Goal: Task Accomplishment & Management: Manage account settings

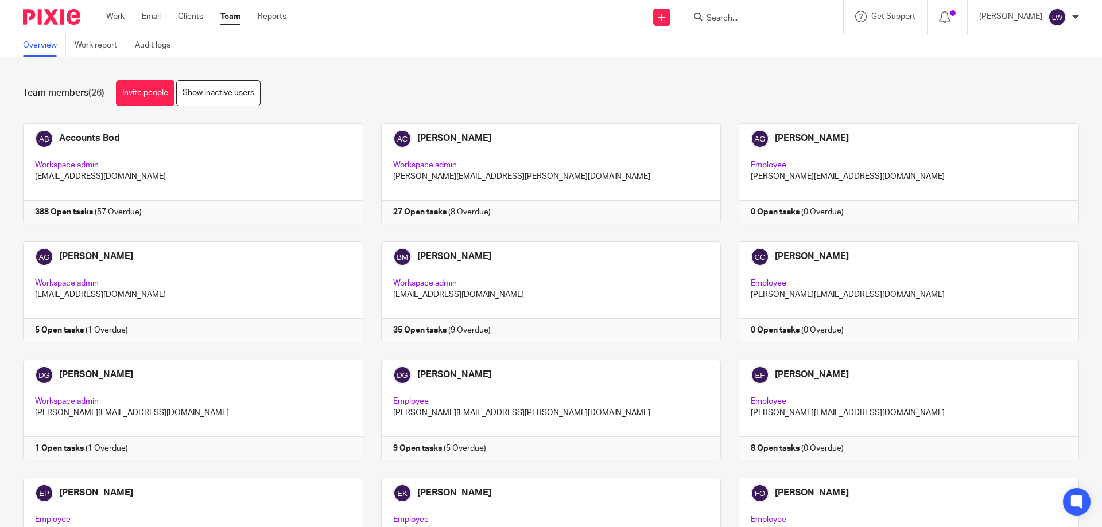
click at [717, 15] on input "Search" at bounding box center [756, 19] width 103 height 10
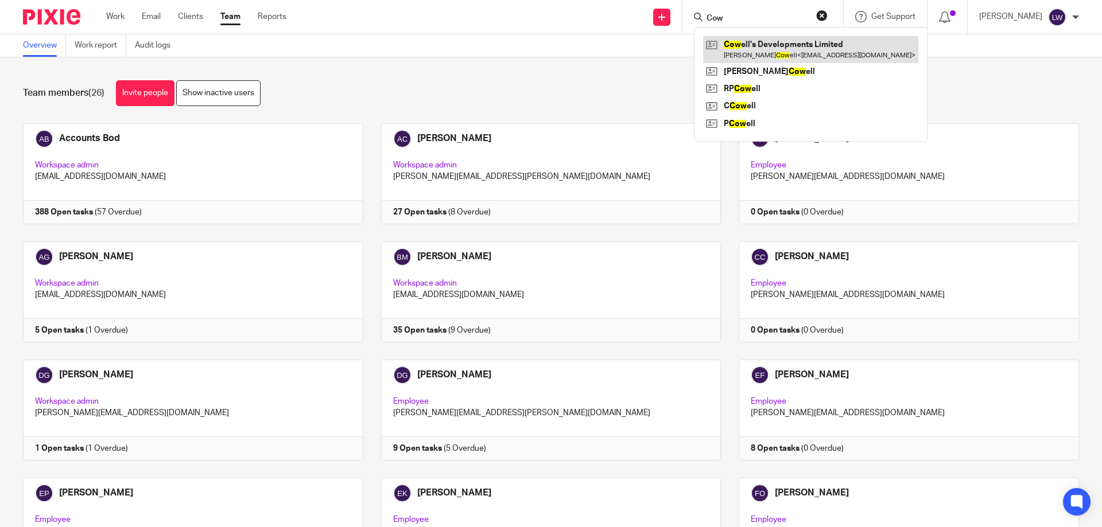
type input "Cow"
click at [766, 45] on link at bounding box center [810, 49] width 215 height 26
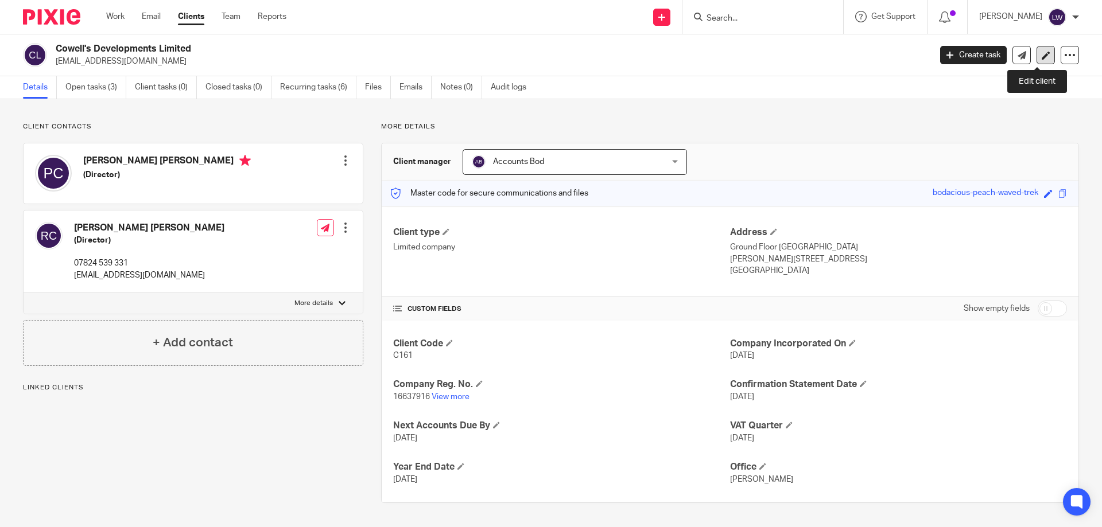
click at [1041, 53] on icon at bounding box center [1045, 55] width 9 height 9
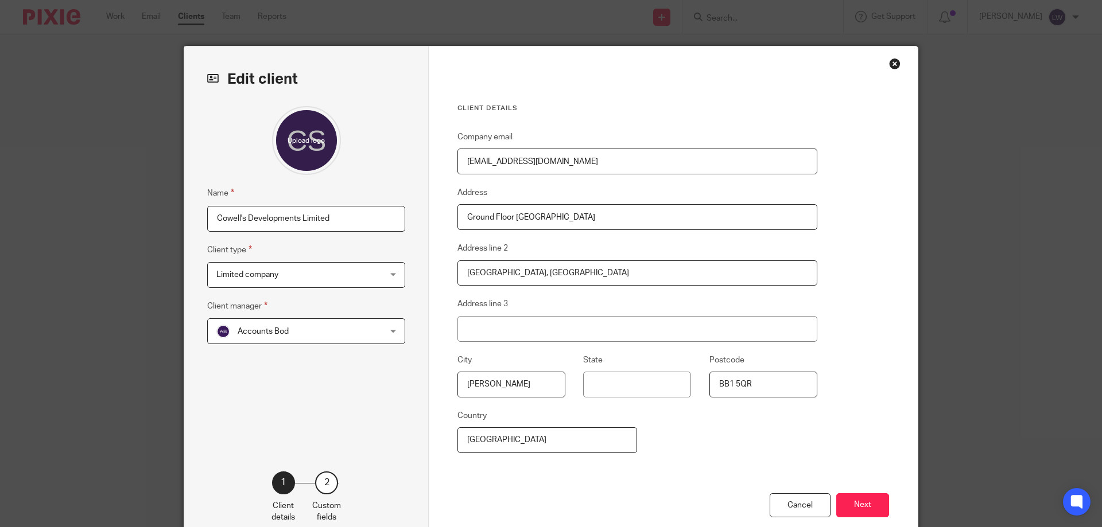
scroll to position [65, 0]
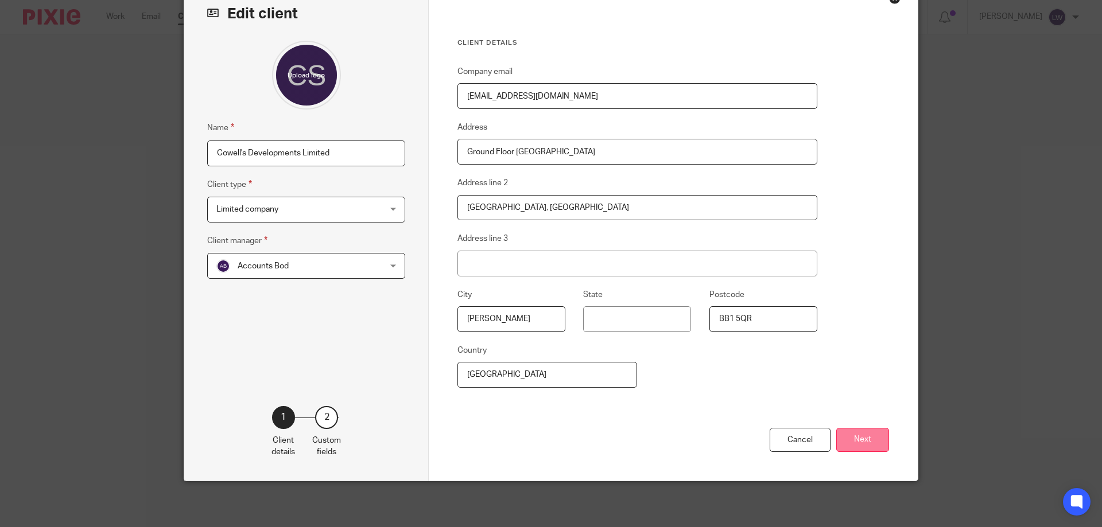
click at [858, 437] on button "Next" at bounding box center [862, 440] width 53 height 25
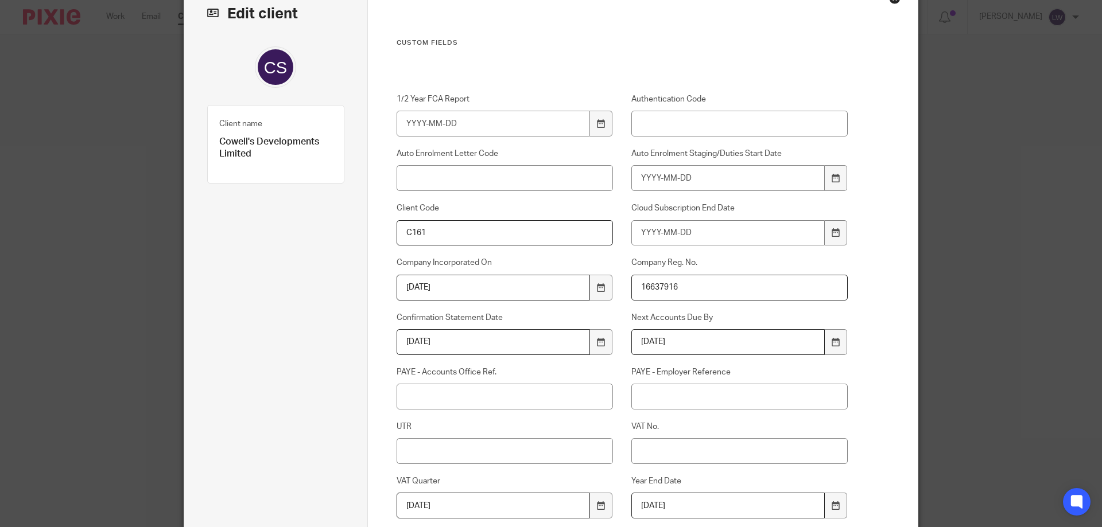
click at [424, 231] on input "C161" at bounding box center [504, 233] width 217 height 26
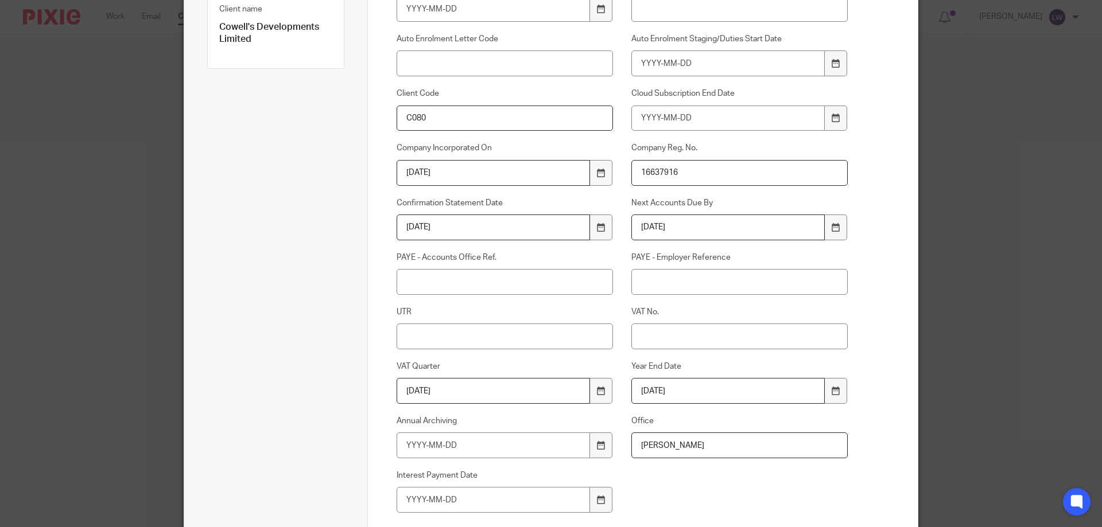
scroll to position [238, 0]
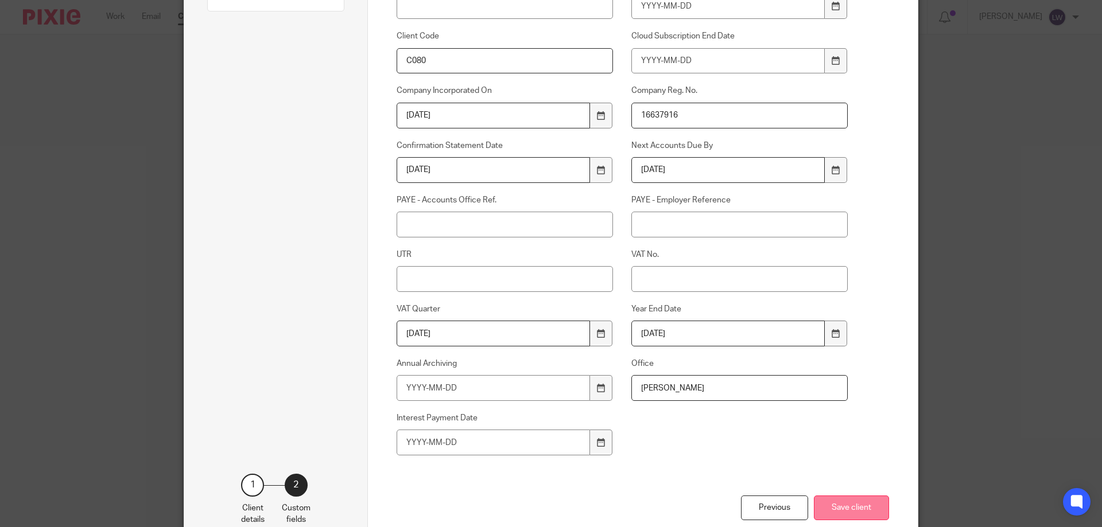
type input "C080"
click at [849, 506] on button "Save client" at bounding box center [851, 508] width 75 height 25
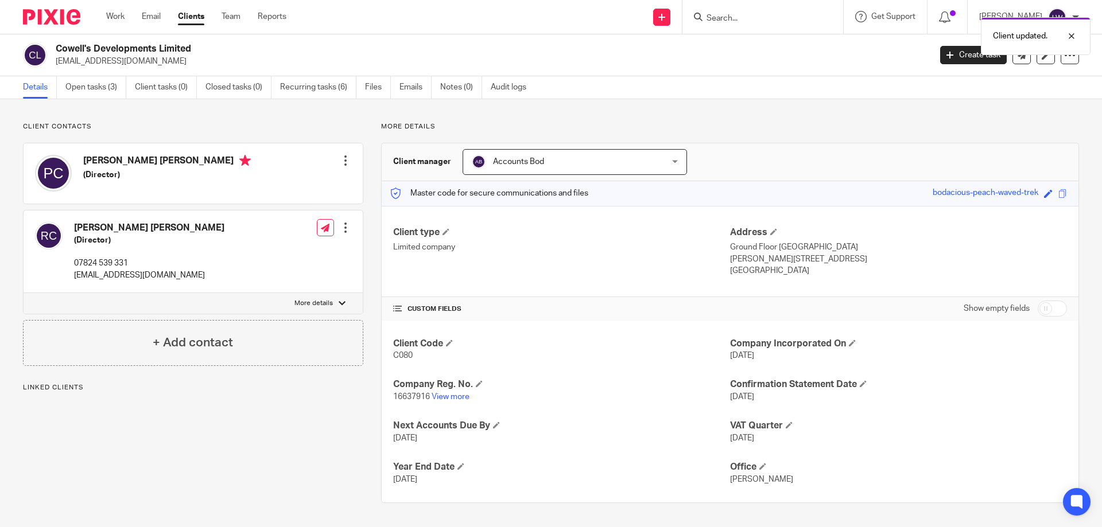
click at [717, 15] on div "Client updated." at bounding box center [820, 33] width 539 height 44
click at [719, 12] on div "Client updated." at bounding box center [820, 33] width 539 height 44
click at [717, 15] on input "Search" at bounding box center [756, 19] width 103 height 10
type input "T"
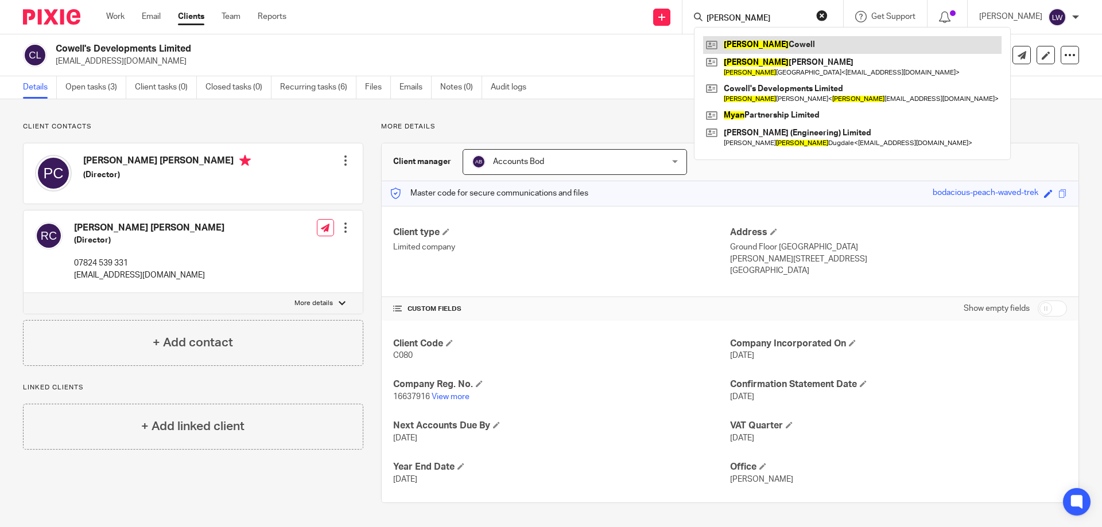
type input "Ryan"
click at [753, 42] on link at bounding box center [852, 44] width 298 height 17
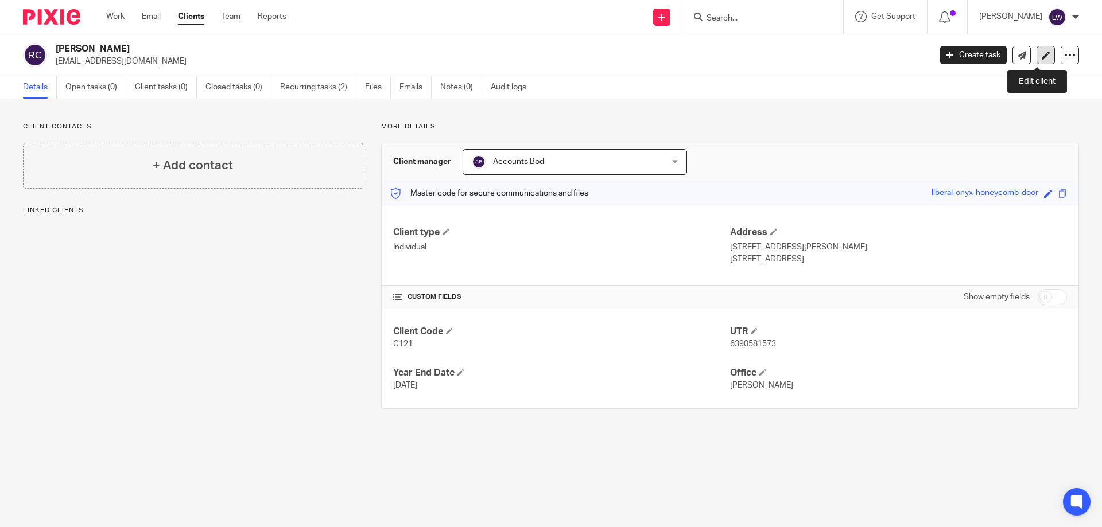
click at [1041, 55] on icon at bounding box center [1045, 55] width 9 height 9
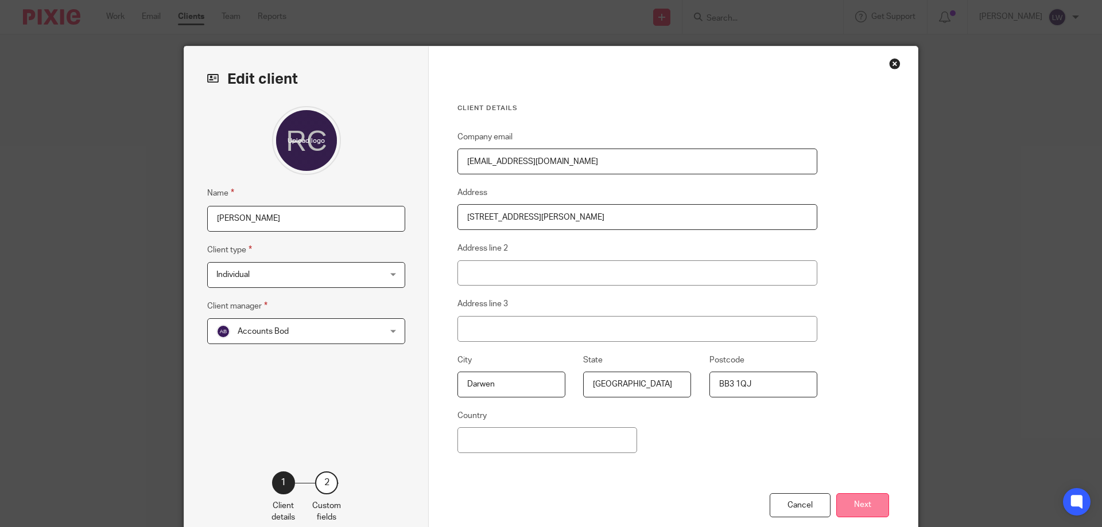
click at [860, 503] on button "Next" at bounding box center [862, 505] width 53 height 25
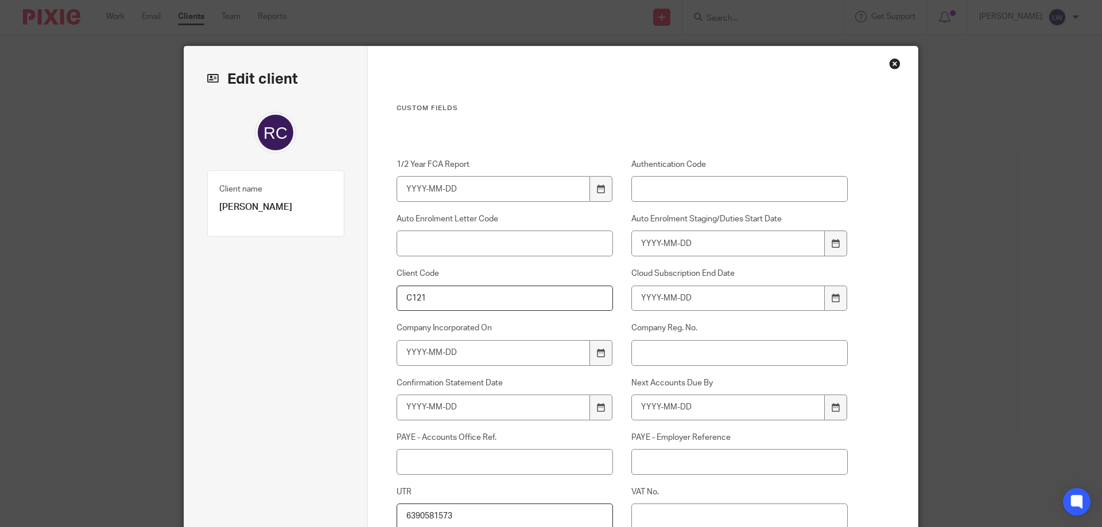
click at [432, 297] on input "C121" at bounding box center [504, 299] width 217 height 26
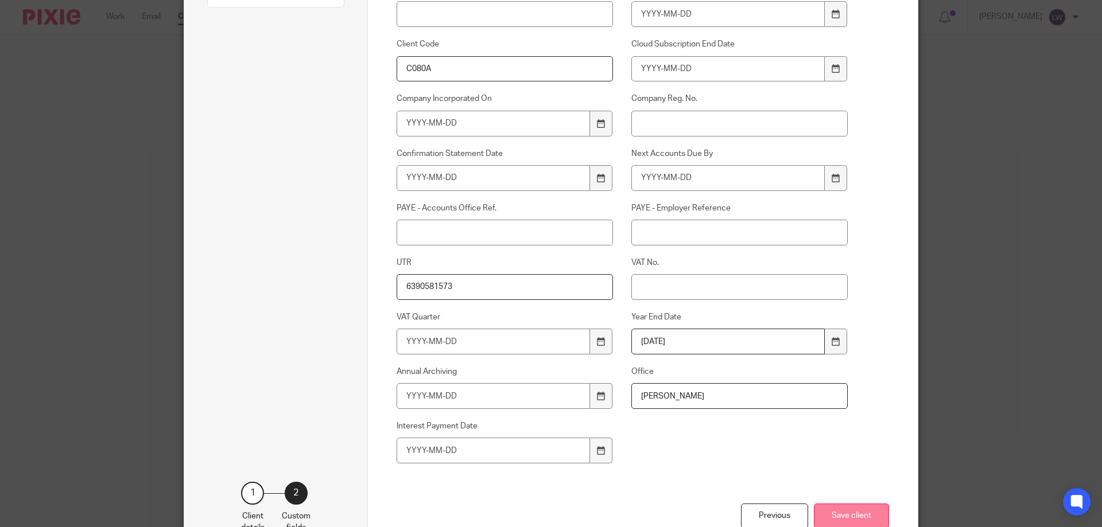
type input "C080A"
click at [842, 516] on button "Save client" at bounding box center [851, 516] width 75 height 25
